Goal: Complete application form: Complete application form

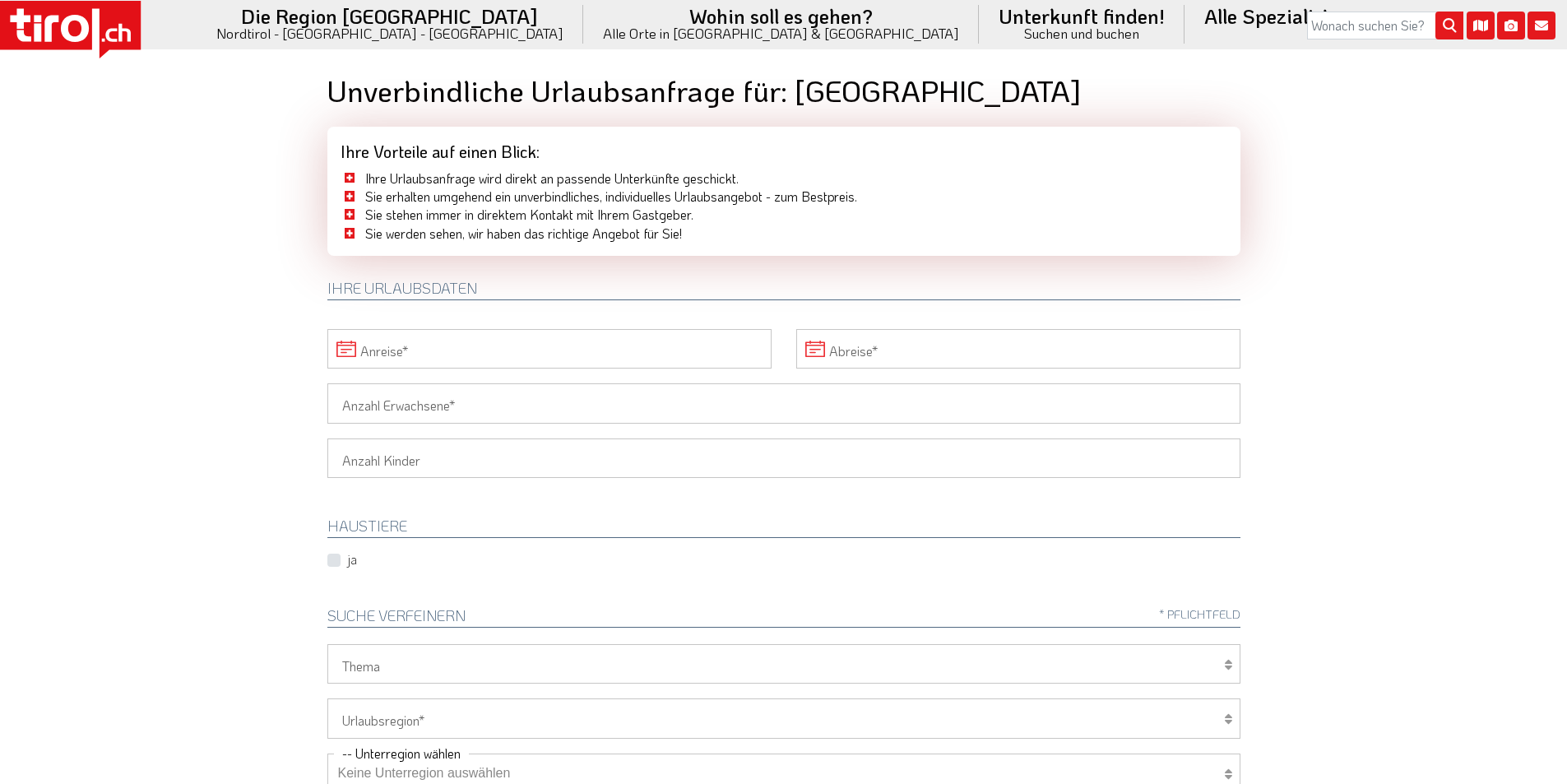
click at [460, 352] on input "Anreise" at bounding box center [550, 348] width 444 height 39
click at [522, 534] on span "23" at bounding box center [526, 536] width 32 height 32
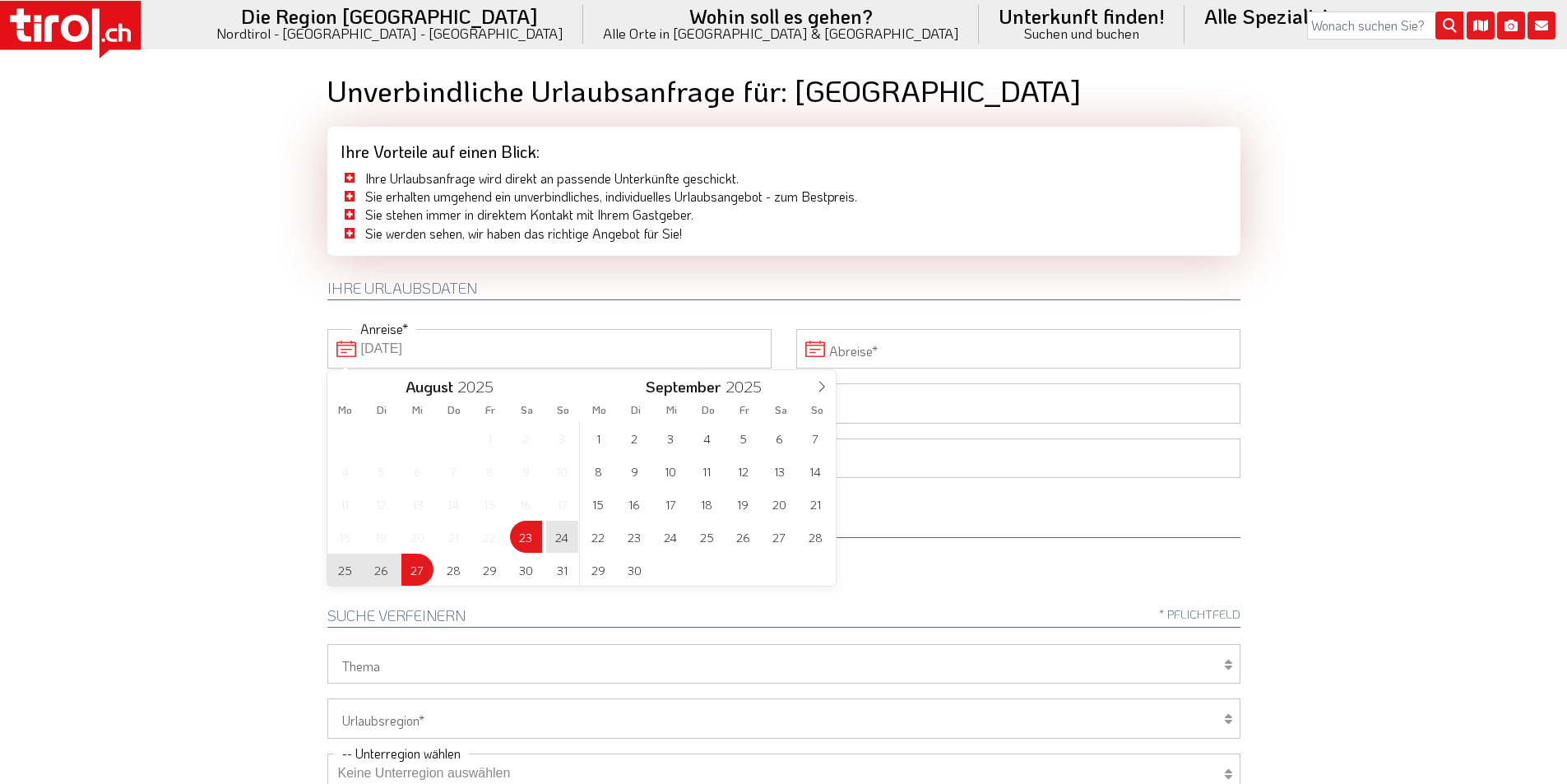
click at [415, 570] on span "27" at bounding box center [418, 569] width 32 height 32
type input "[DATE]"
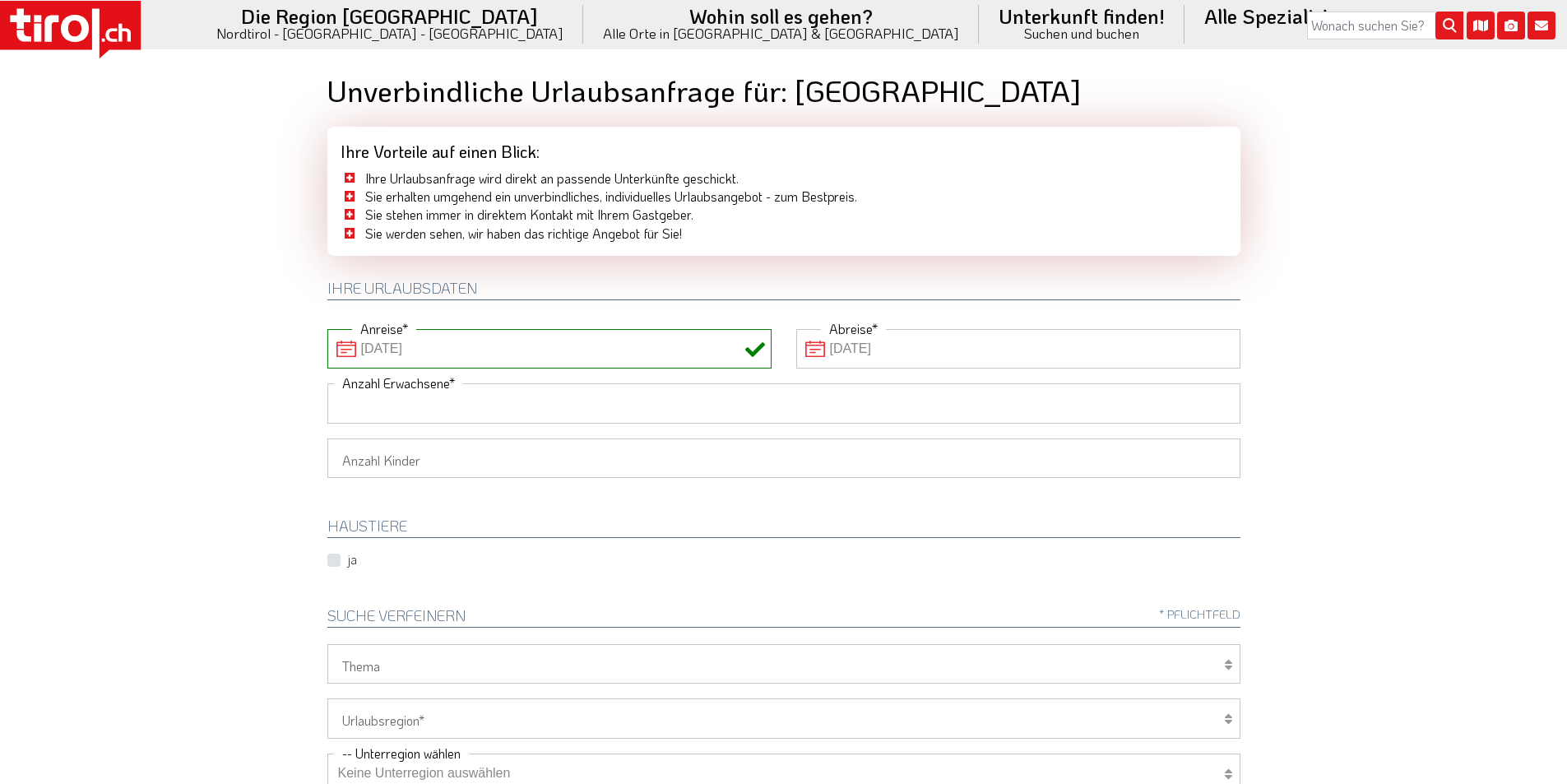
drag, startPoint x: 418, startPoint y: 400, endPoint x: 238, endPoint y: 390, distance: 180.3
click at [417, 400] on input "Anzahl Erwachsene" at bounding box center [784, 403] width 913 height 39
type input "2"
click at [235, 390] on body ".st0{fill:#FFFFFF}.st1{fill:#E31017} Die Region [GEOGRAPHIC_DATA] [GEOGRAPHIC_D…" at bounding box center [784, 392] width 1567 height 784
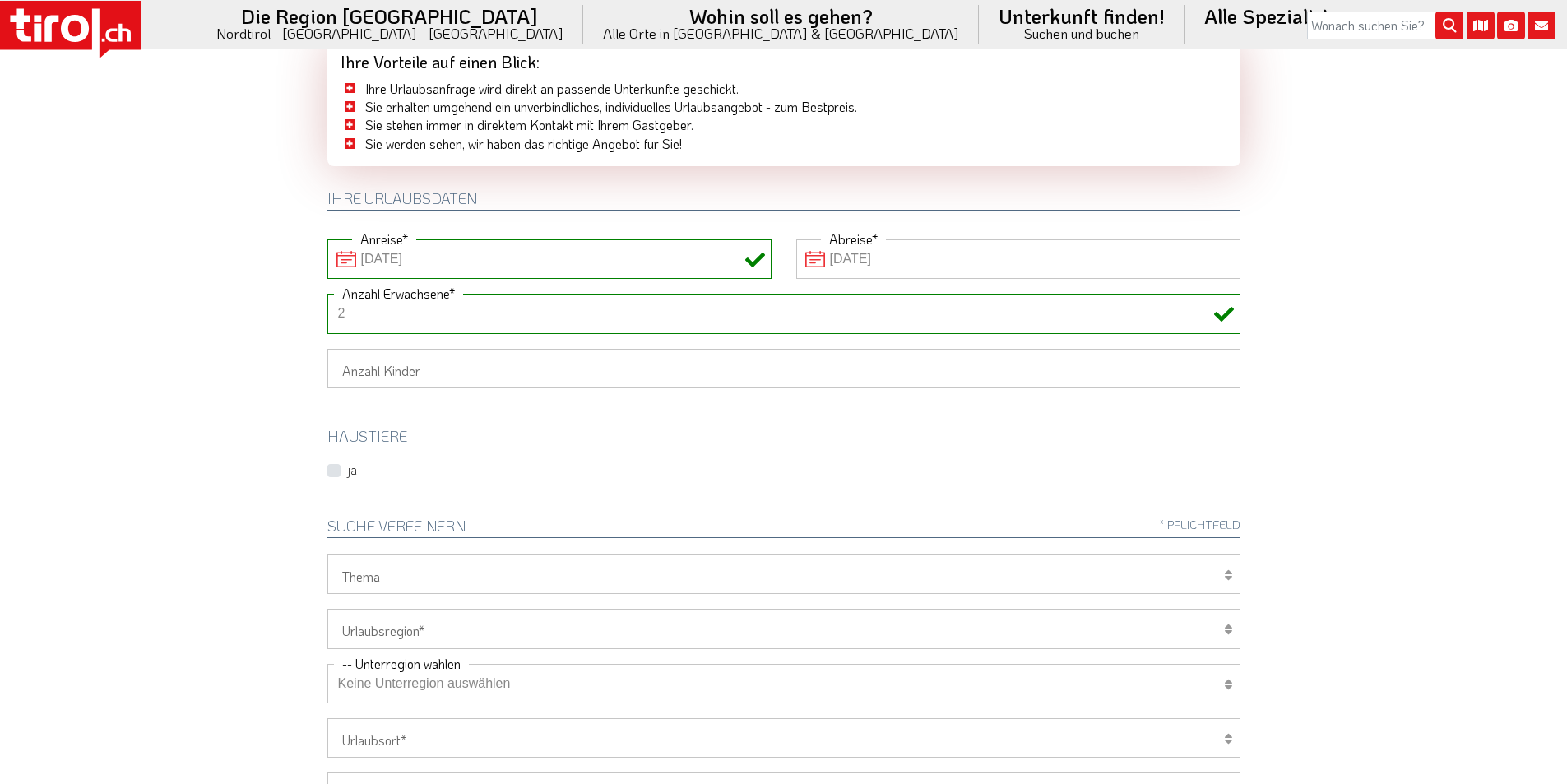
scroll to position [247, 0]
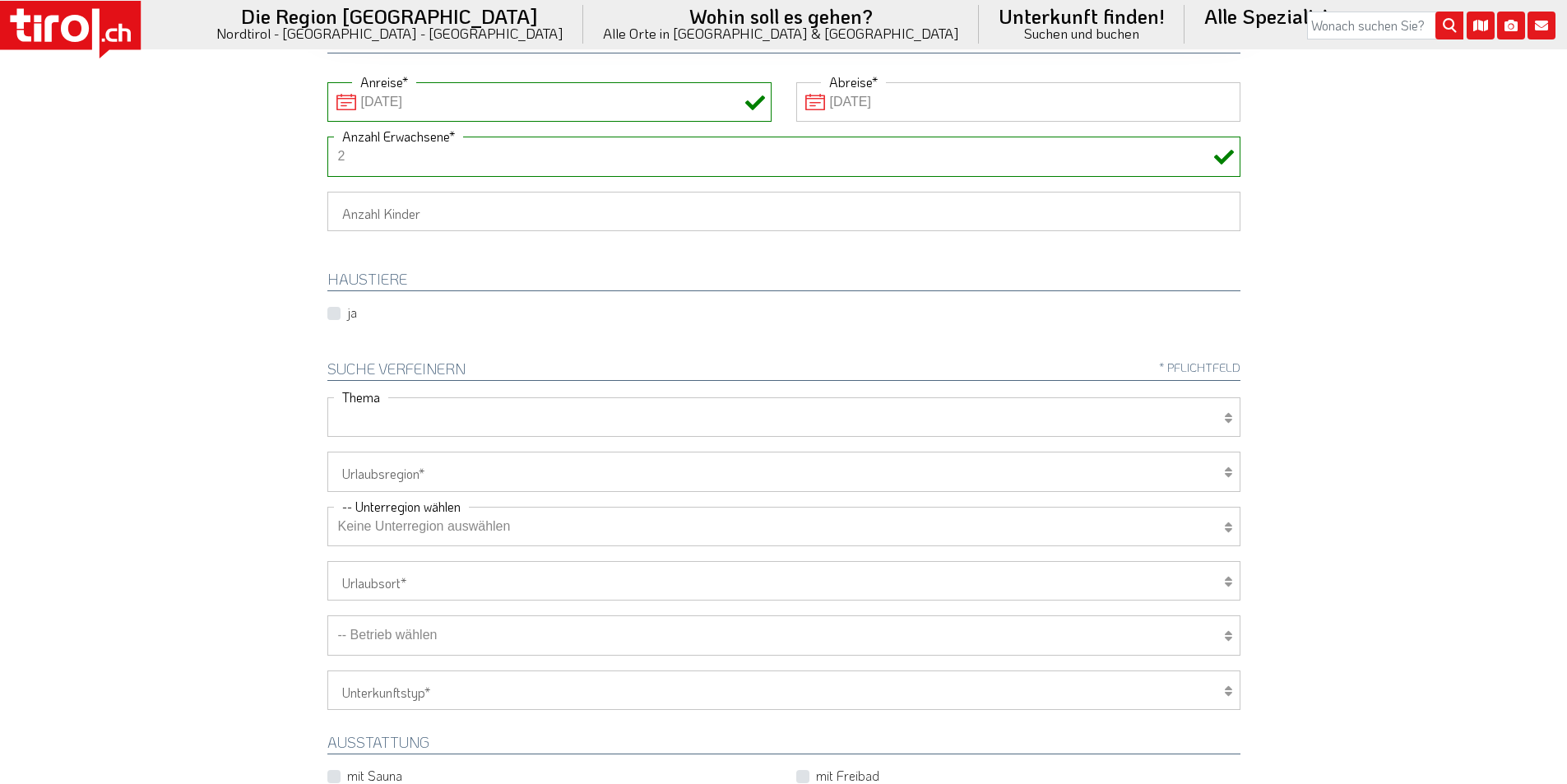
click at [397, 417] on select "Wellness Mountainbiken/Radfahren Familie Wandern Sport Skifahren Motorrad Golf" at bounding box center [784, 416] width 913 height 39
select select "7371"
click at [328, 397] on select "Wellness Mountainbiken/Radfahren Familie Wandern Sport Skifahren Motorrad Golf" at bounding box center [784, 416] width 913 height 39
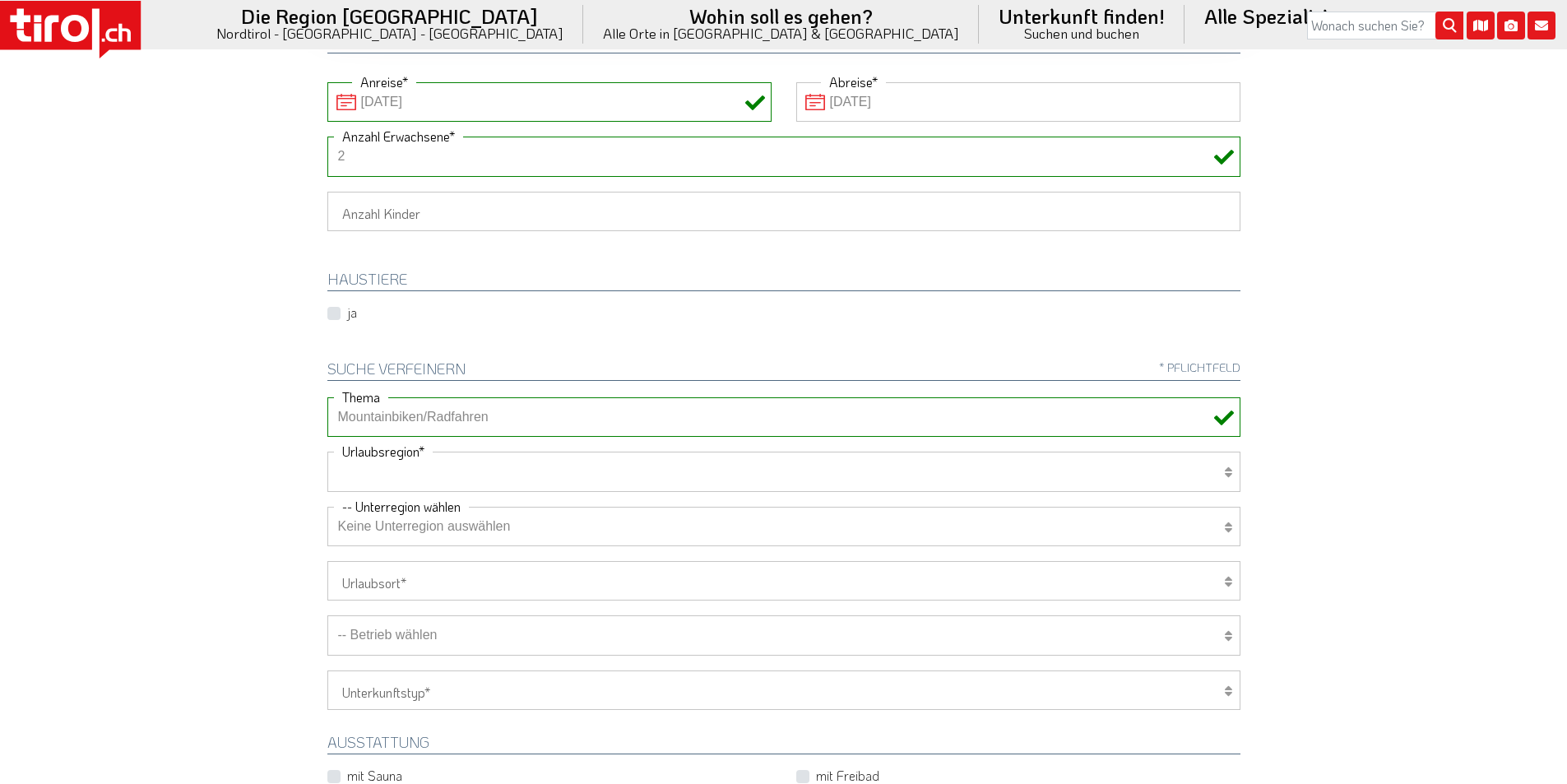
click at [383, 478] on select "[GEOGRAPHIC_DATA]/Nordtirol Osttirol [GEOGRAPHIC_DATA] Tirols Nachbarn" at bounding box center [784, 471] width 913 height 39
select select "7272"
click at [328, 451] on select "[GEOGRAPHIC_DATA]/Nordtirol Osttirol [GEOGRAPHIC_DATA] Tirols Nachbarn" at bounding box center [784, 471] width 913 height 39
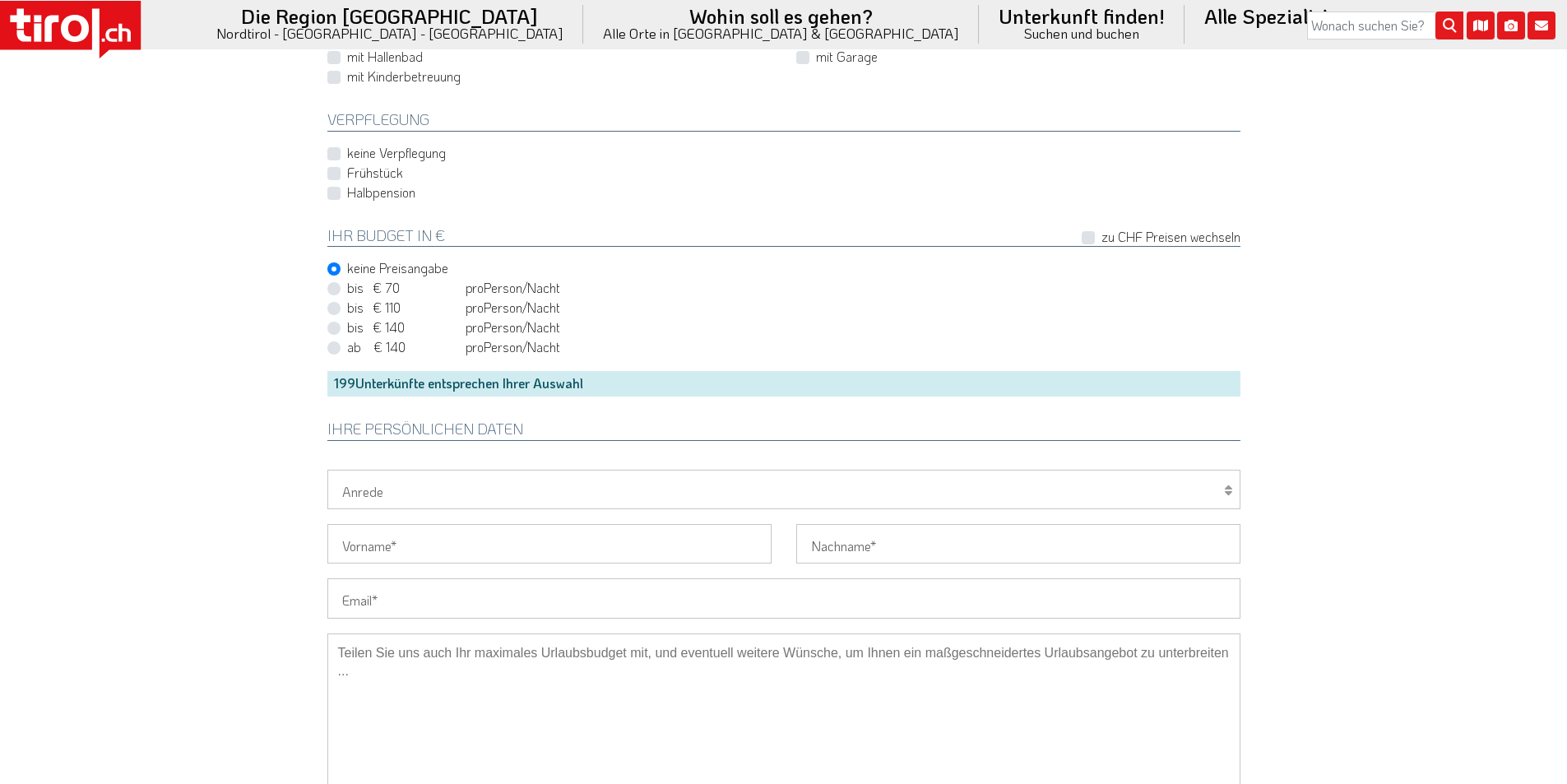
scroll to position [986, 0]
drag, startPoint x: 391, startPoint y: 595, endPoint x: 358, endPoint y: 583, distance: 35.1
click at [389, 595] on input "Email" at bounding box center [784, 596] width 913 height 39
paste input "[EMAIL_ADDRESS][DOMAIN_NAME]"
type input "[EMAIL_ADDRESS][DOMAIN_NAME]"
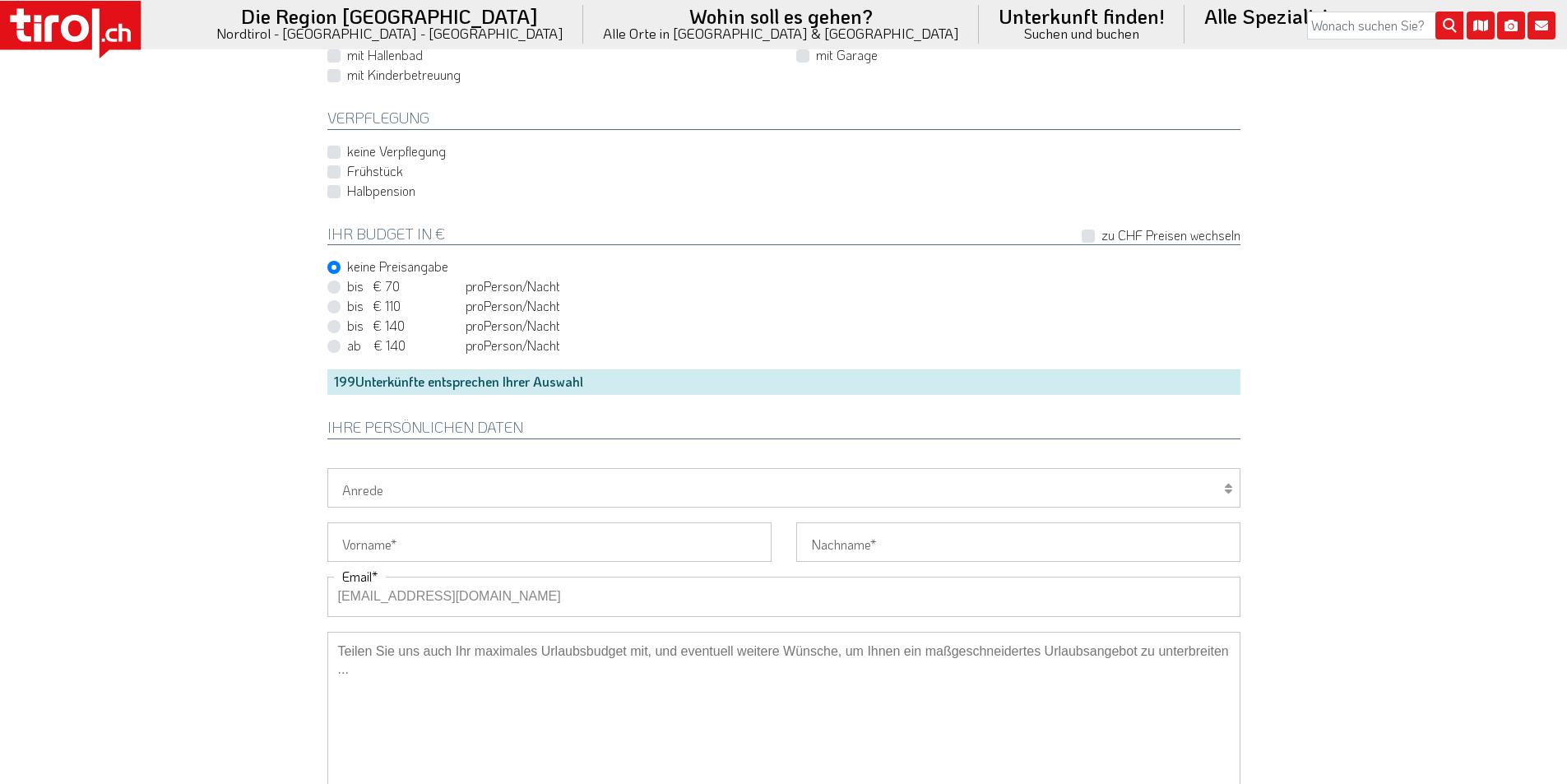
click at [362, 494] on select "Herr Frau Familie" at bounding box center [784, 487] width 913 height 39
select select "Frau"
click at [328, 468] on select "Herr Frau Familie" at bounding box center [784, 487] width 913 height 39
drag, startPoint x: 358, startPoint y: 542, endPoint x: 295, endPoint y: 515, distance: 68.5
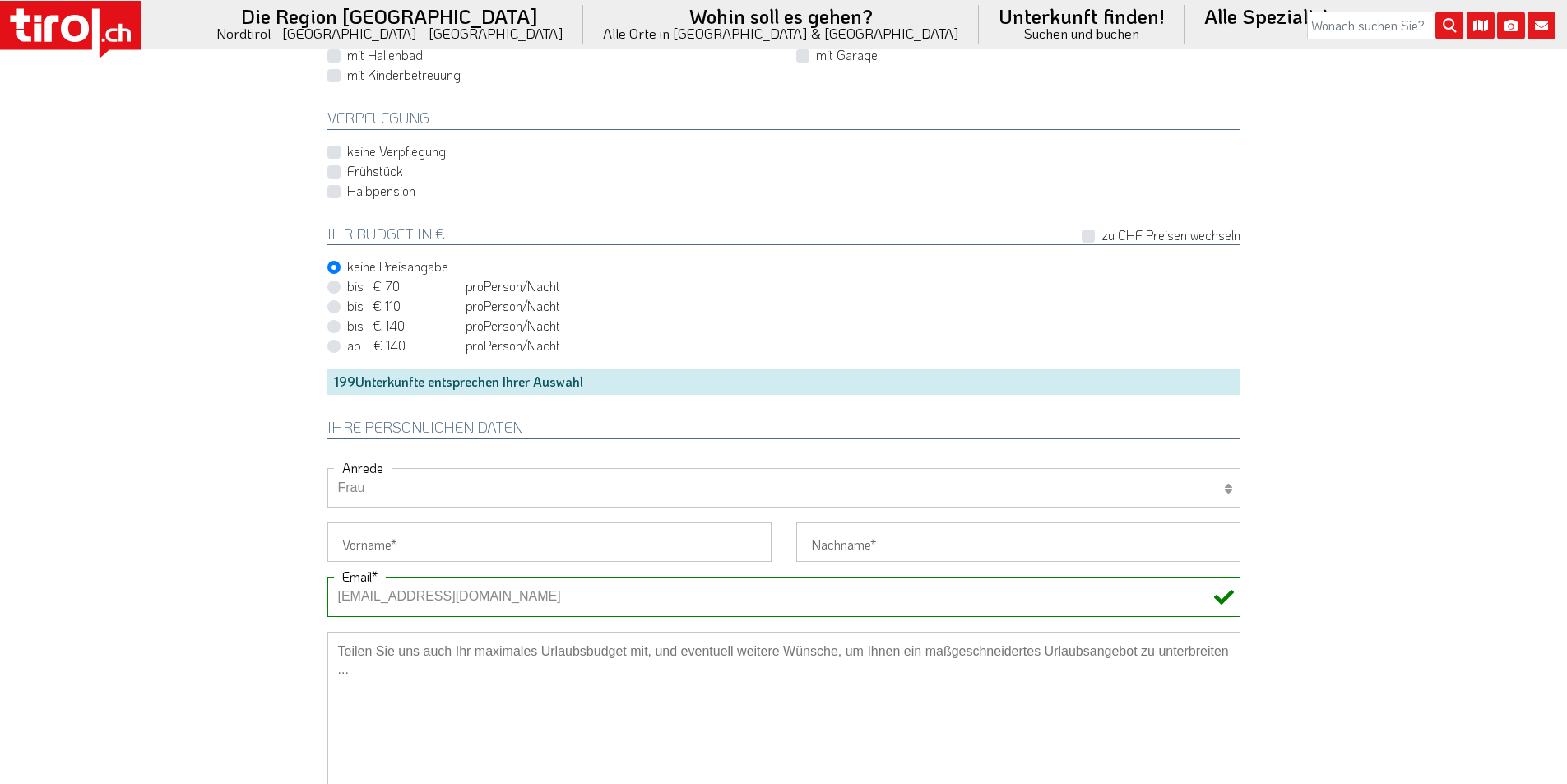
click at [358, 542] on input "Vorname" at bounding box center [550, 542] width 444 height 39
paste input "[PERSON_NAME]"
type input "[PERSON_NAME]"
click at [841, 542] on input "Nachname" at bounding box center [1018, 542] width 444 height 39
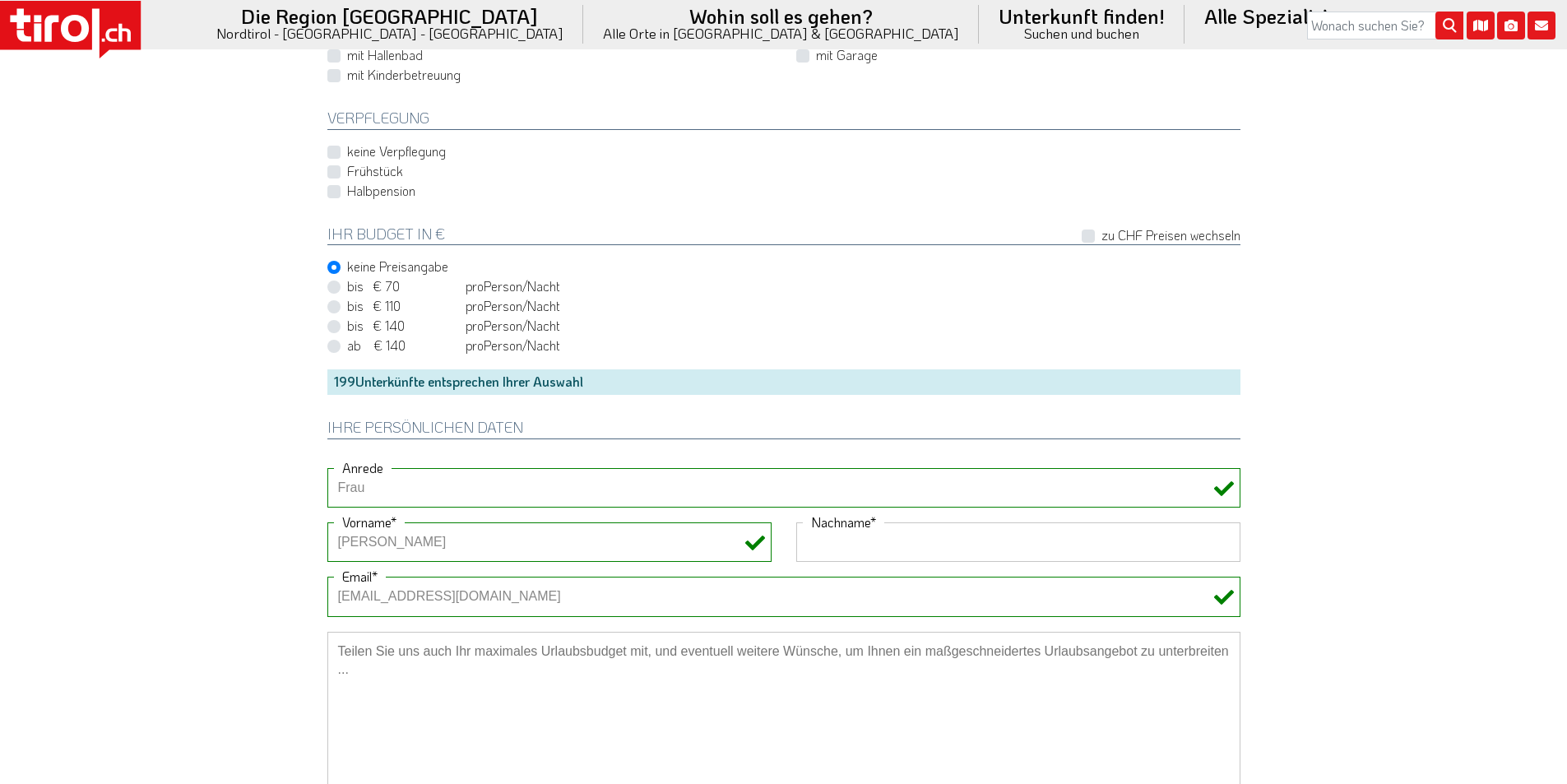
paste input "Gavagnin"
type input "Gavagnin"
click at [553, 709] on textarea at bounding box center [784, 713] width 913 height 164
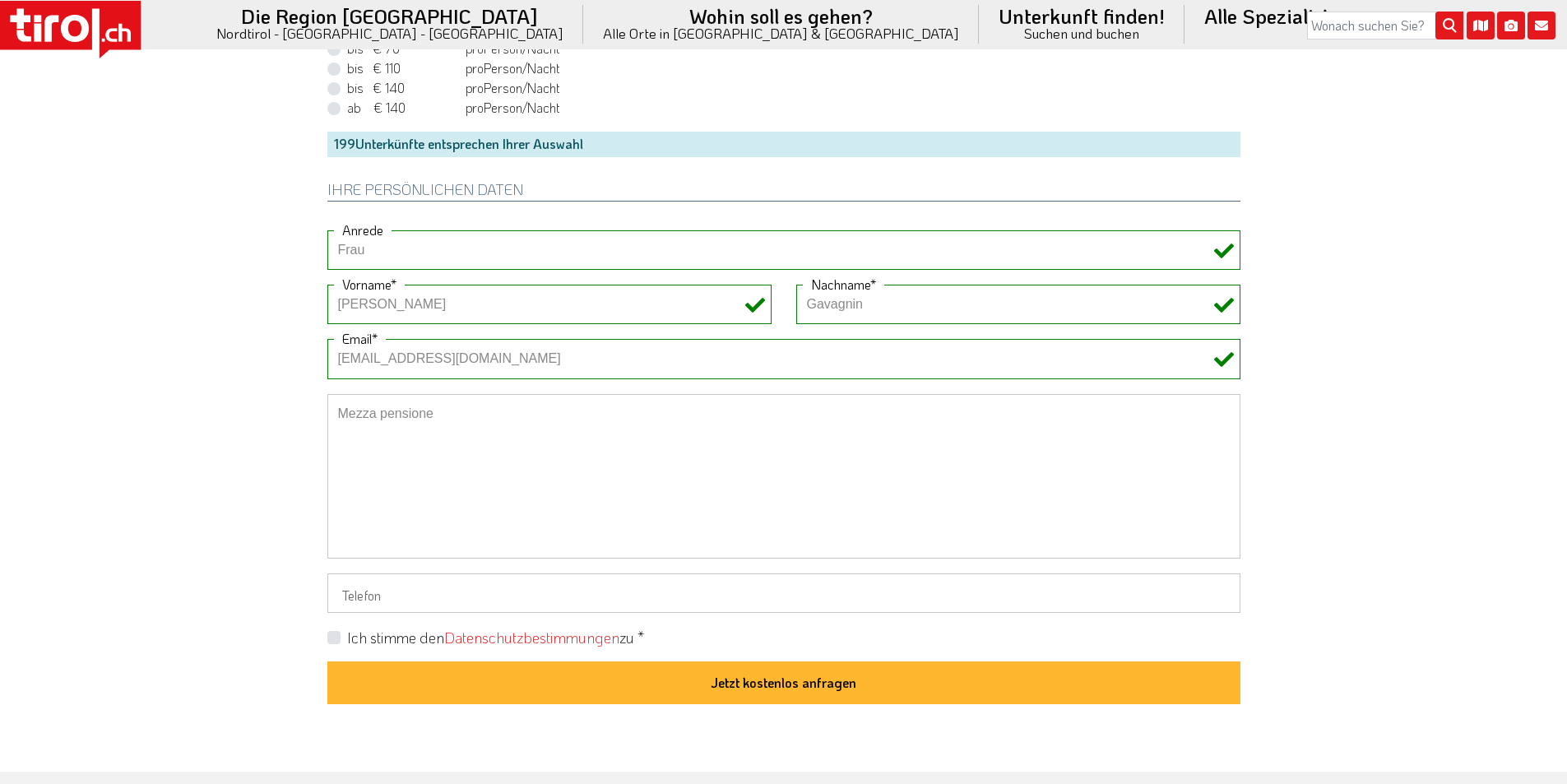
scroll to position [1233, 0]
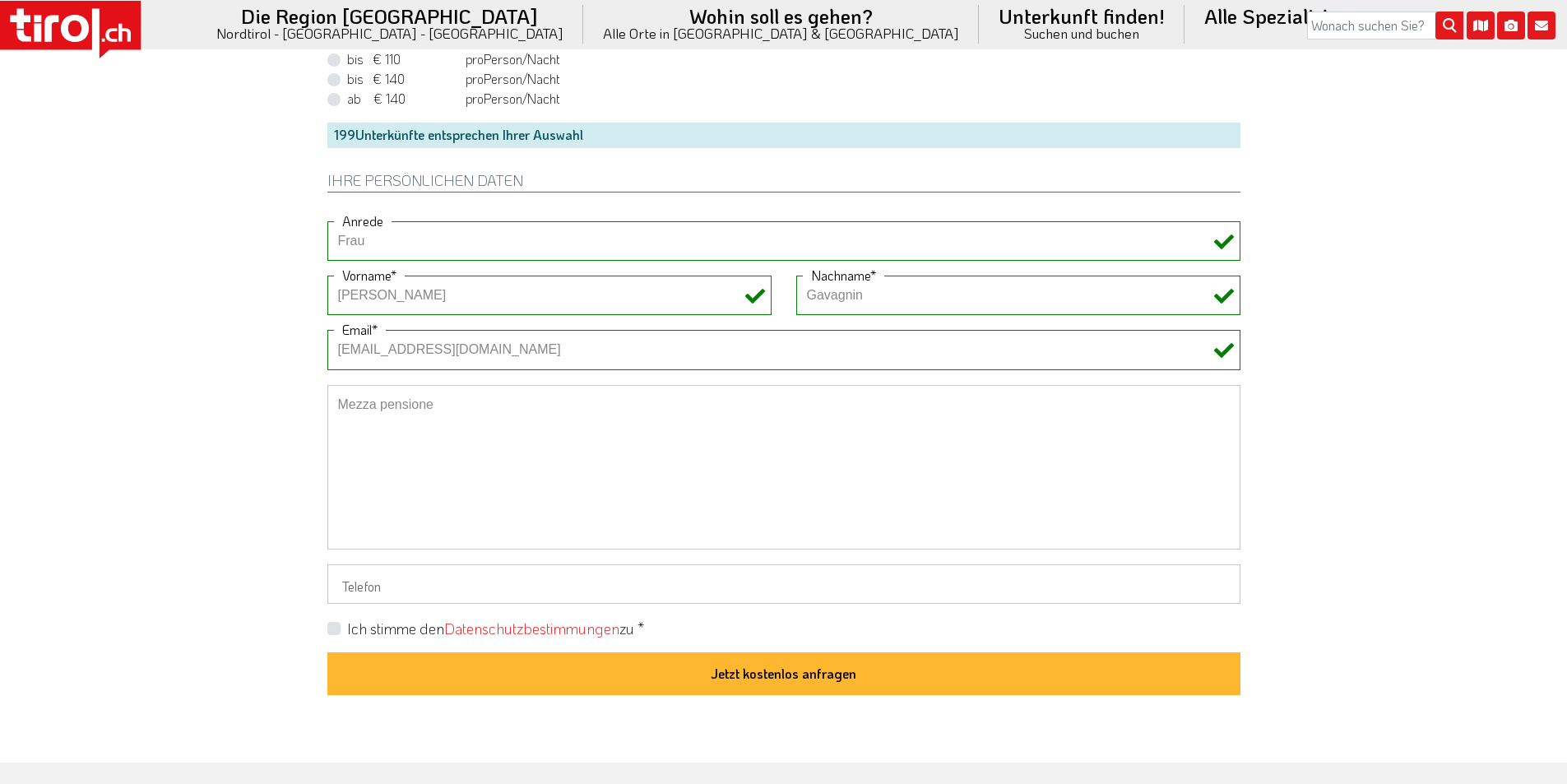
type textarea "Mezza pensione"
click at [347, 629] on label "Ich stimme den Datenschutzbestimmungen zu *" at bounding box center [496, 628] width 297 height 20
click at [330, 629] on input "Ich stimme den Datenschutzbestimmungen zu *" at bounding box center [787, 628] width 913 height 11
checkbox input "true"
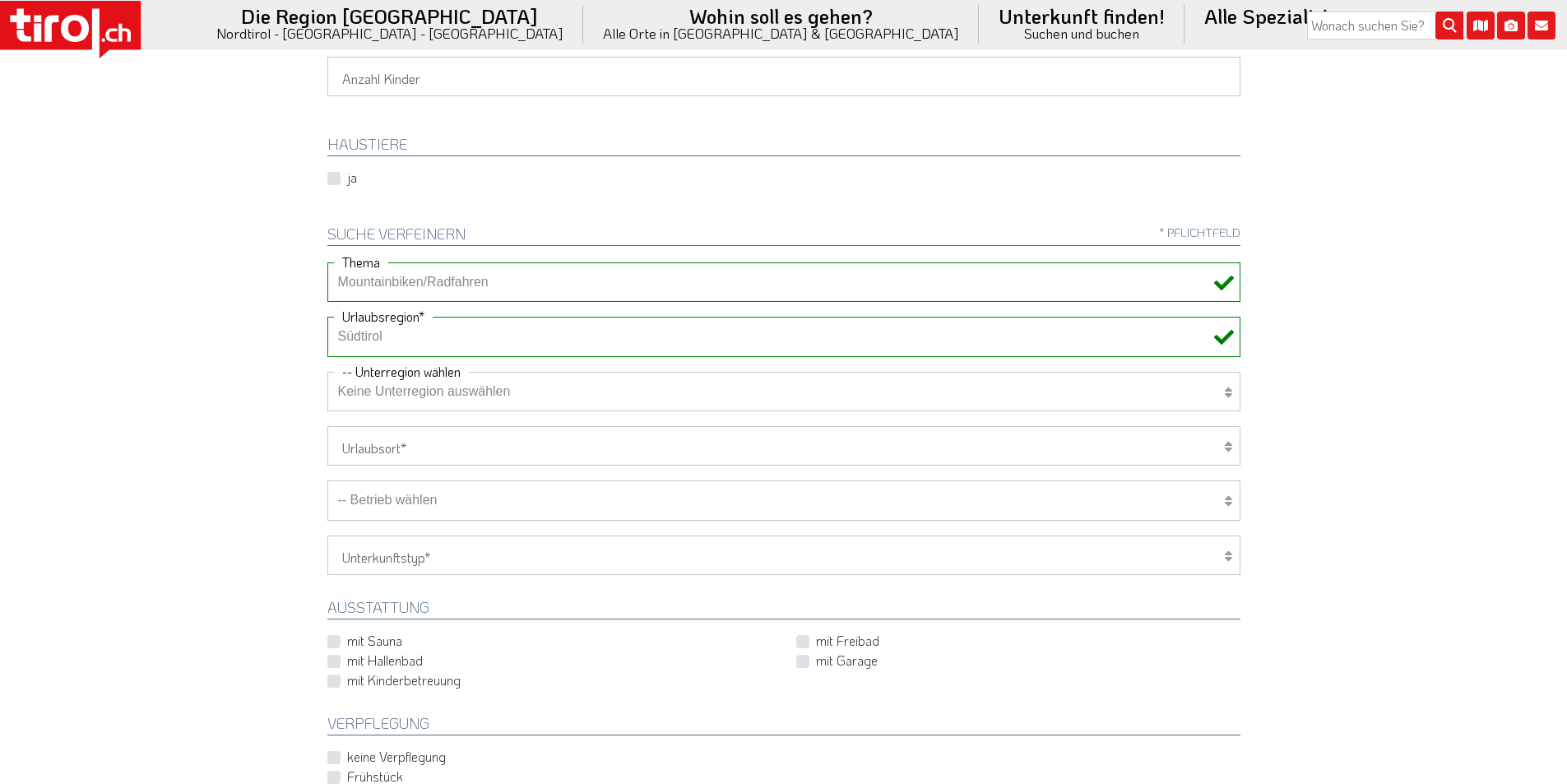
scroll to position [247, 0]
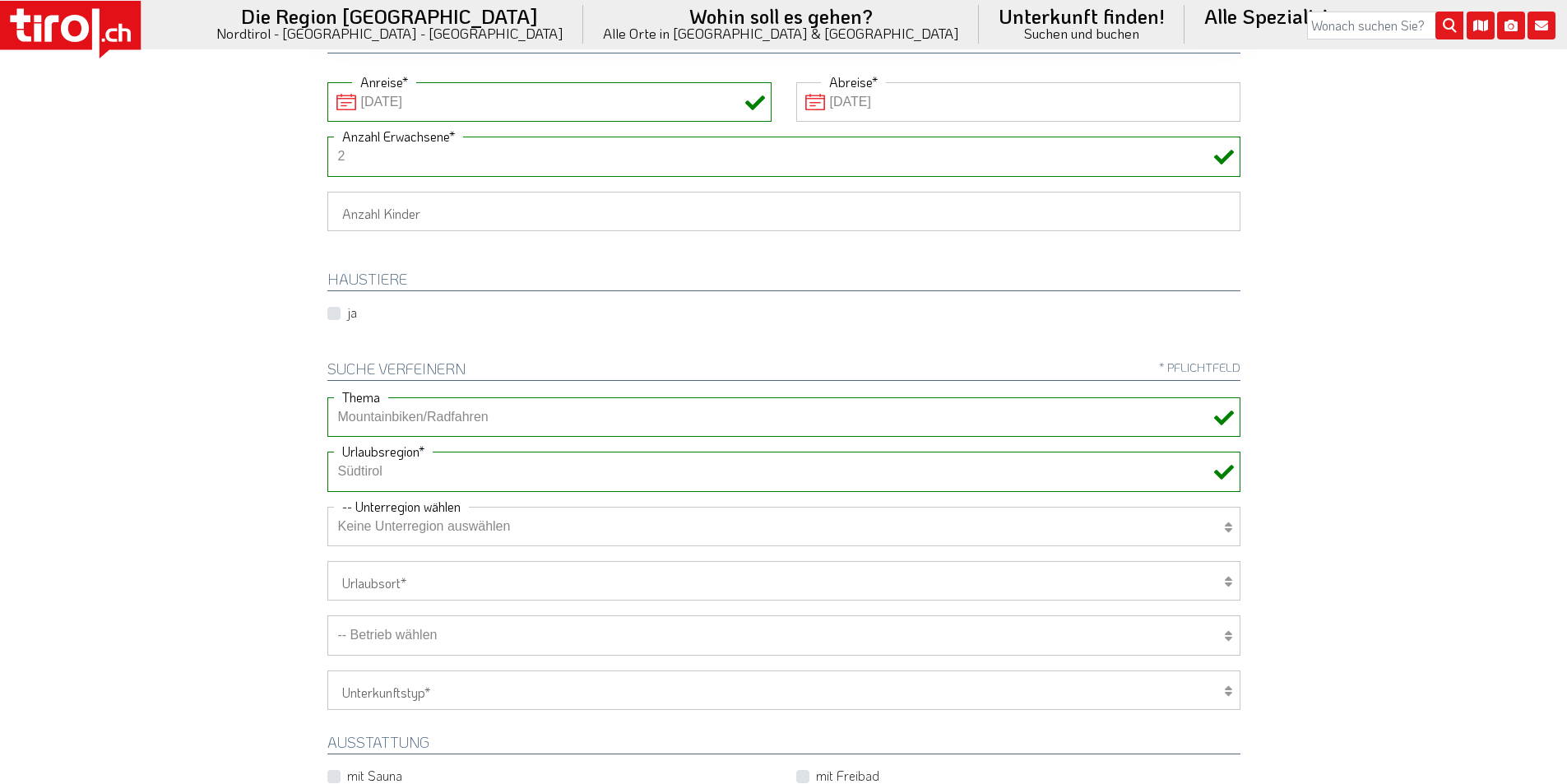
click at [475, 645] on select "-- Betrieb wählen ABINEA Dolomiti Romantic SPA Hotel [GEOGRAPHIC_DATA] - Oetz A…" at bounding box center [784, 635] width 913 height 39
select select "8642"
click at [328, 615] on select "-- Betrieb wählen ABINEA Dolomiti Romantic SPA Hotel [GEOGRAPHIC_DATA] - Oetz A…" at bounding box center [784, 635] width 913 height 39
click at [223, 408] on body ".st0{fill:#FFFFFF}.st1{fill:#E31017} Die Region [GEOGRAPHIC_DATA] [GEOGRAPHIC_D…" at bounding box center [784, 145] width 1567 height 784
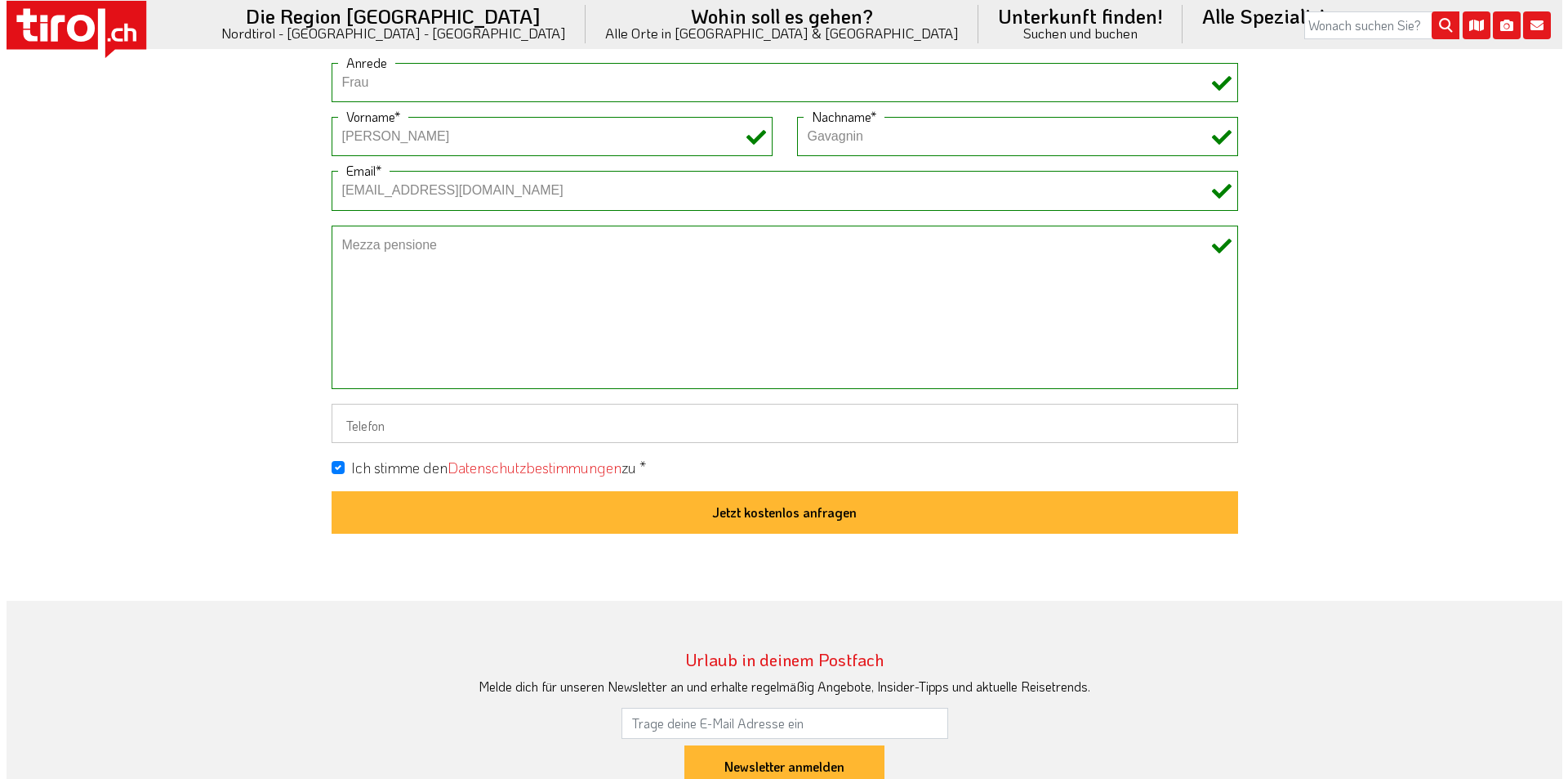
scroll to position [1389, 0]
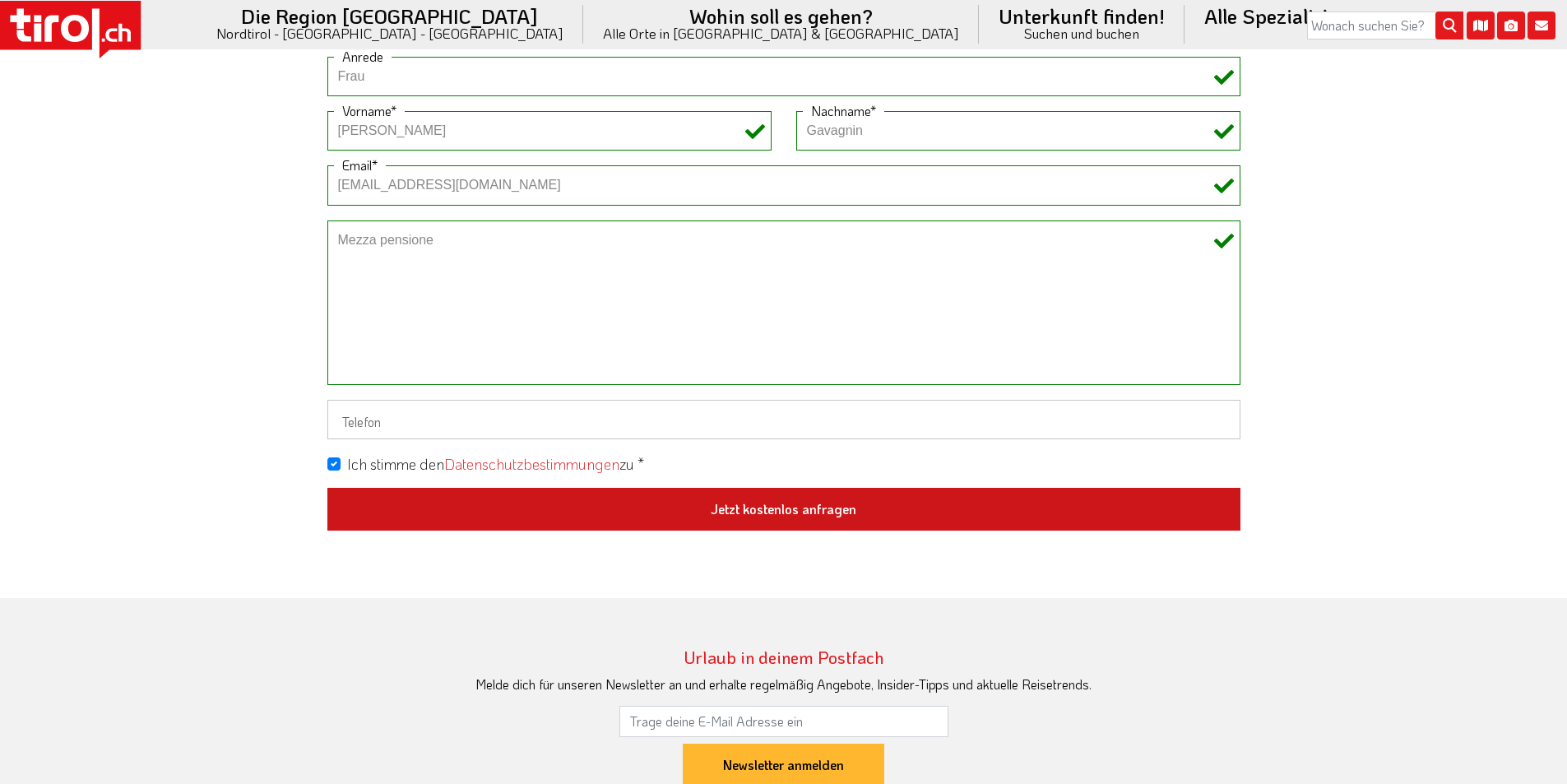
click at [781, 502] on button "Jetzt kostenlos anfragen" at bounding box center [784, 509] width 913 height 43
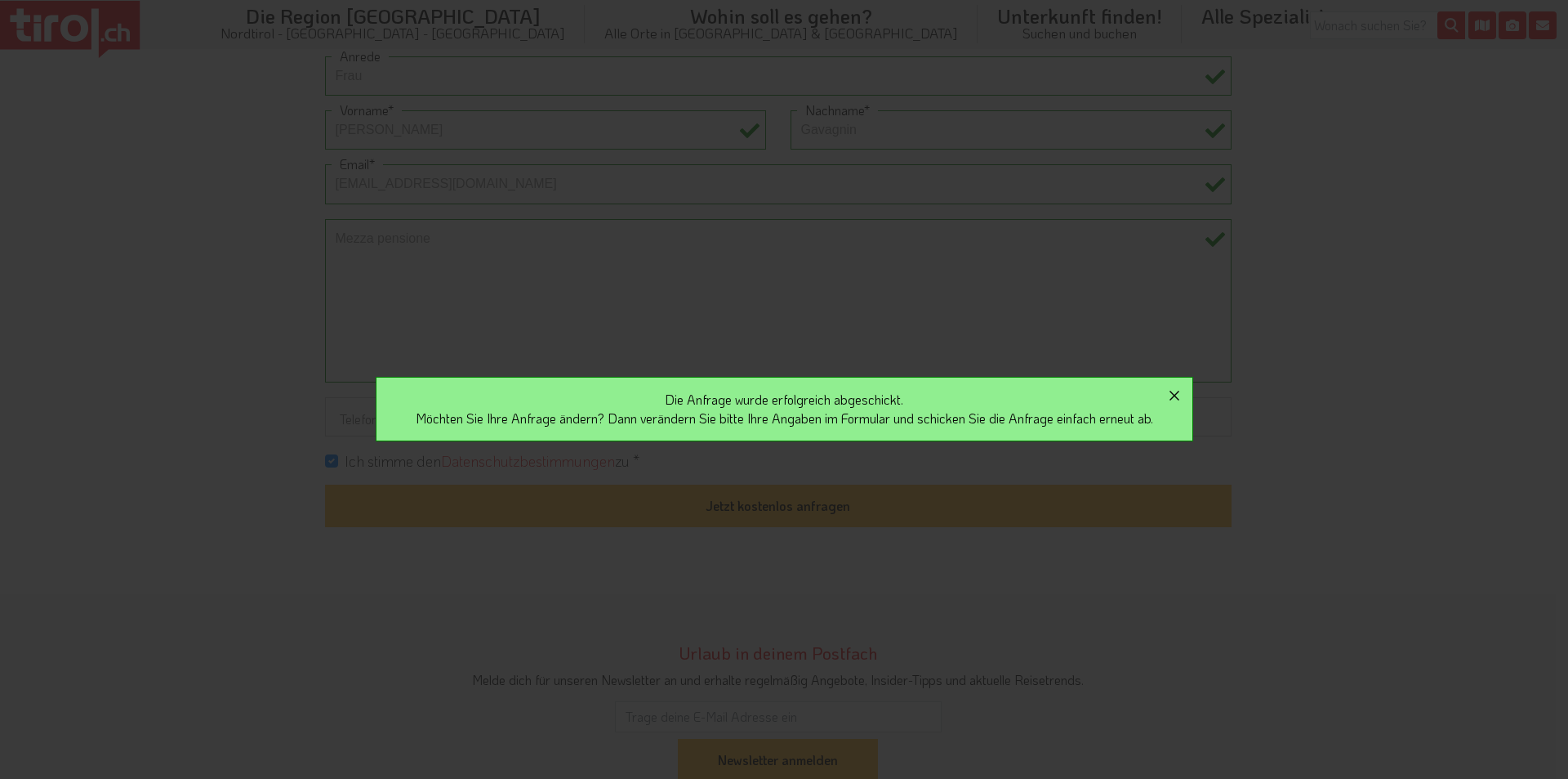
click at [1180, 394] on icon "button" at bounding box center [1175, 395] width 19 height 19
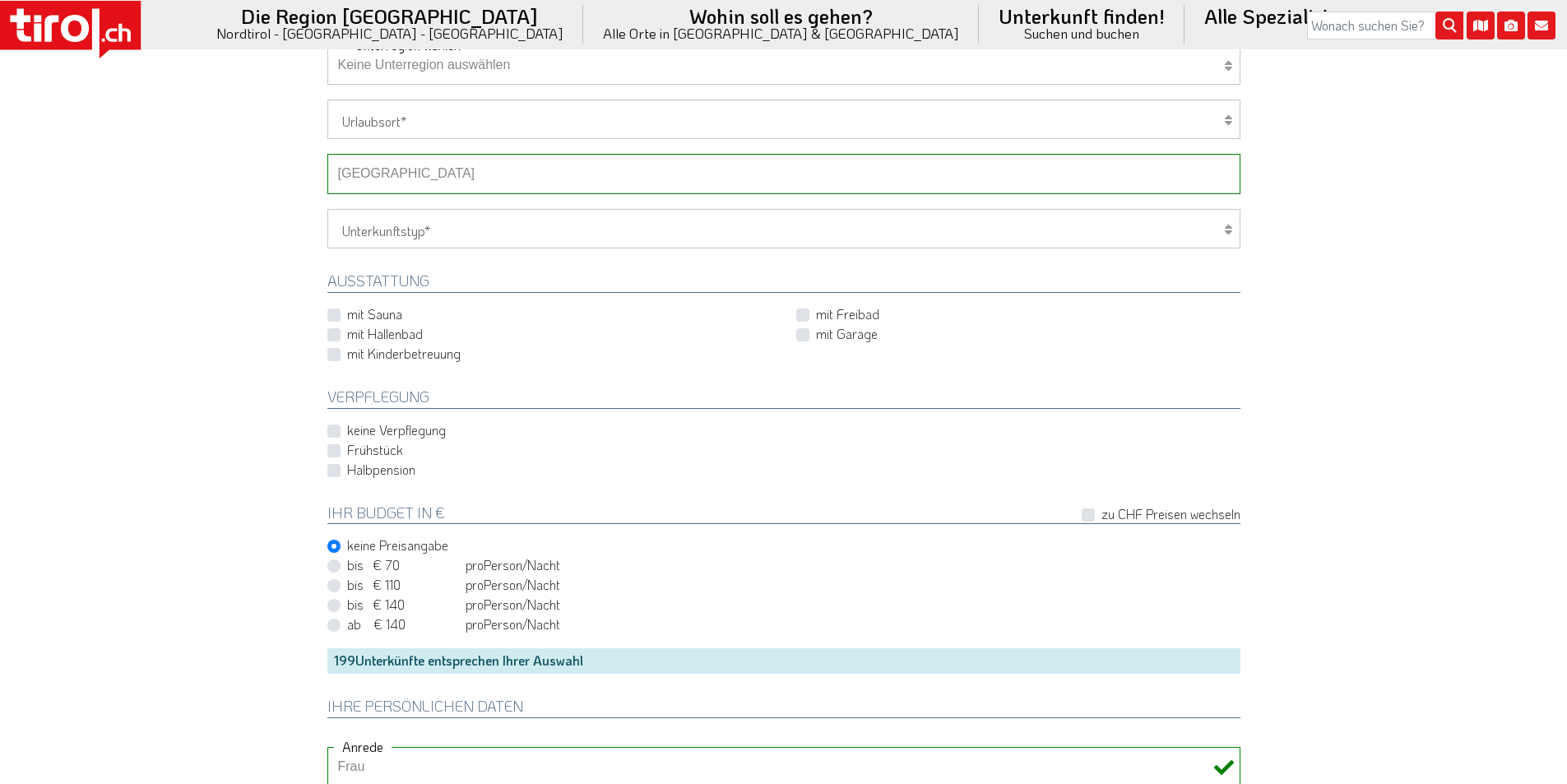
scroll to position [575, 0]
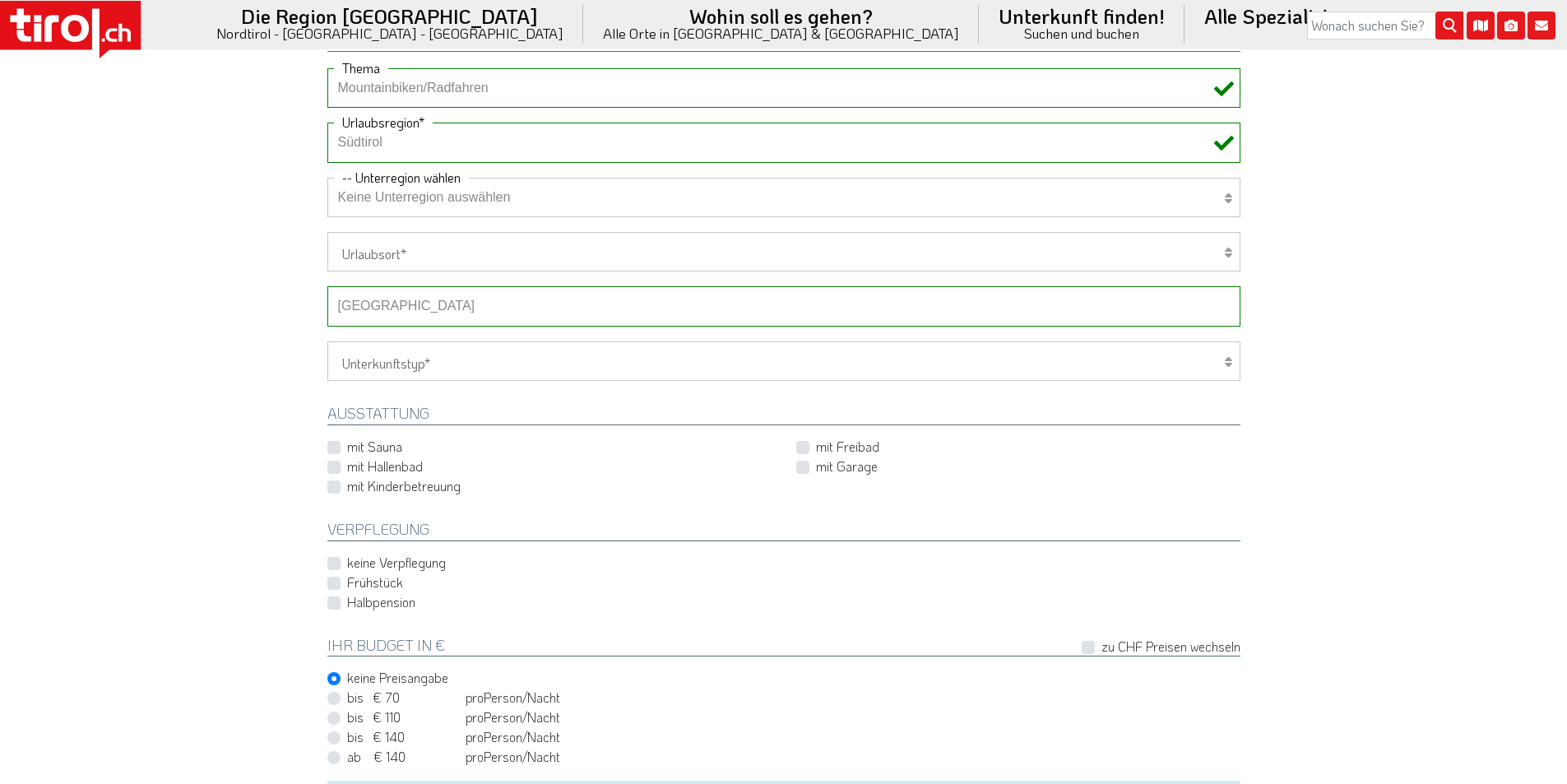
click at [391, 305] on select "-- Betrieb wählen ABINEA Dolomiti Romantic SPA Hotel [GEOGRAPHIC_DATA] - Oetz A…" at bounding box center [784, 305] width 913 height 39
